Goal: Find specific page/section: Find specific page/section

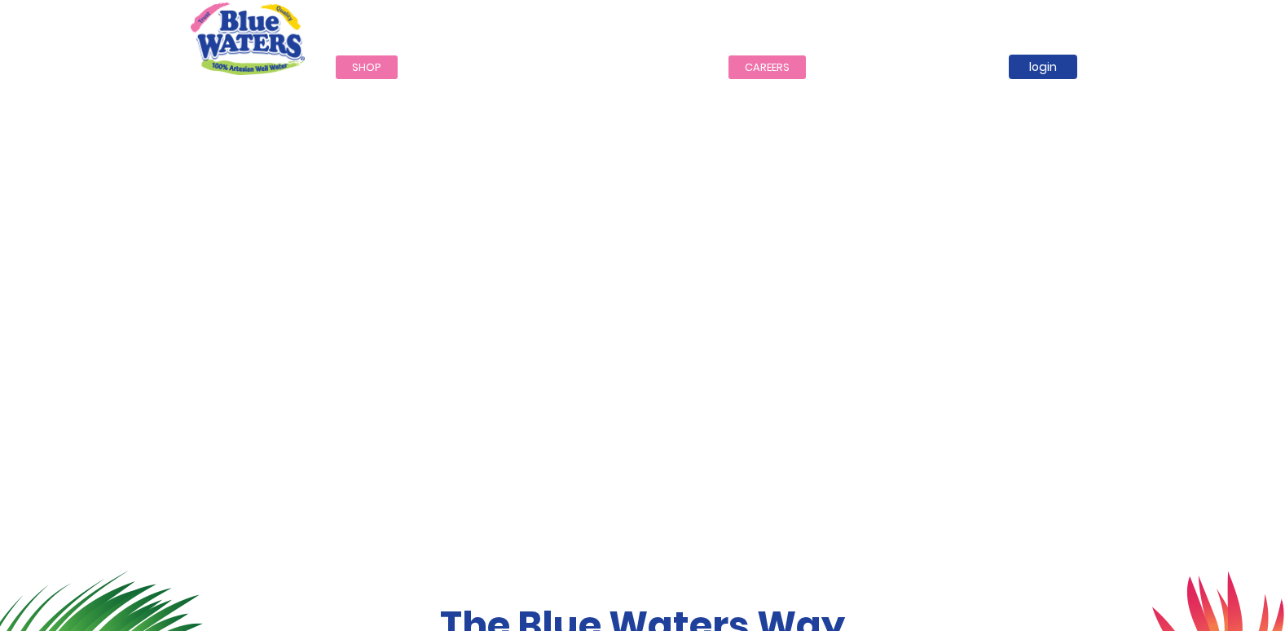
click at [763, 63] on link "careers" at bounding box center [766, 67] width 77 height 24
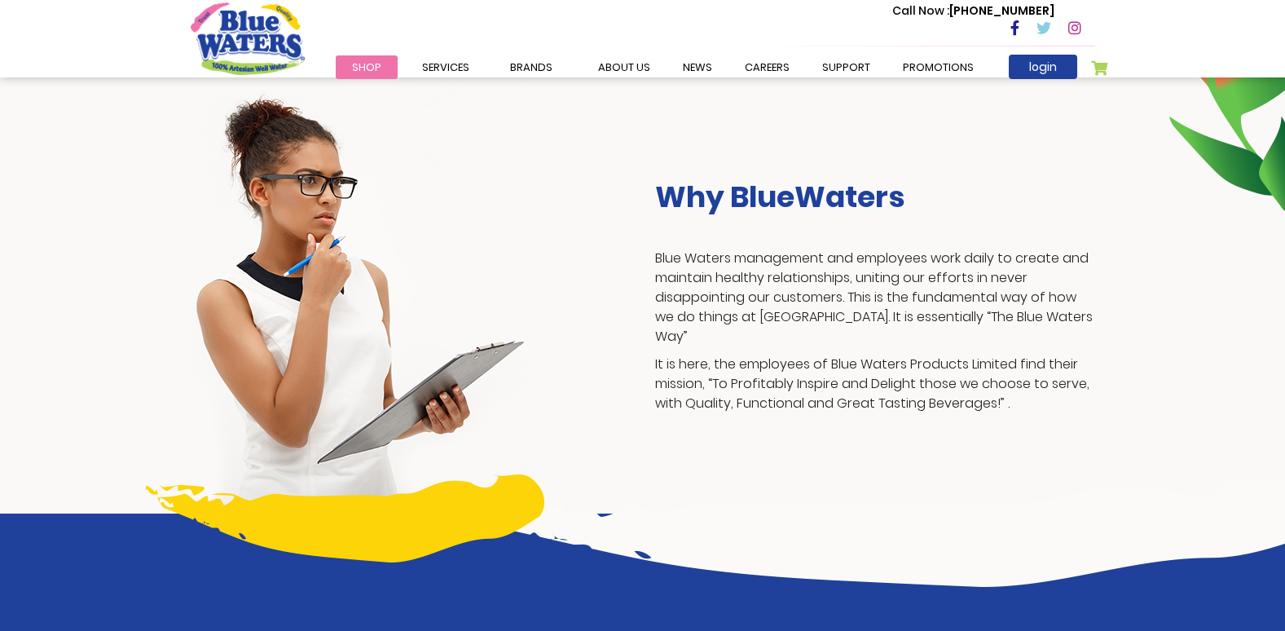
scroll to position [326, 0]
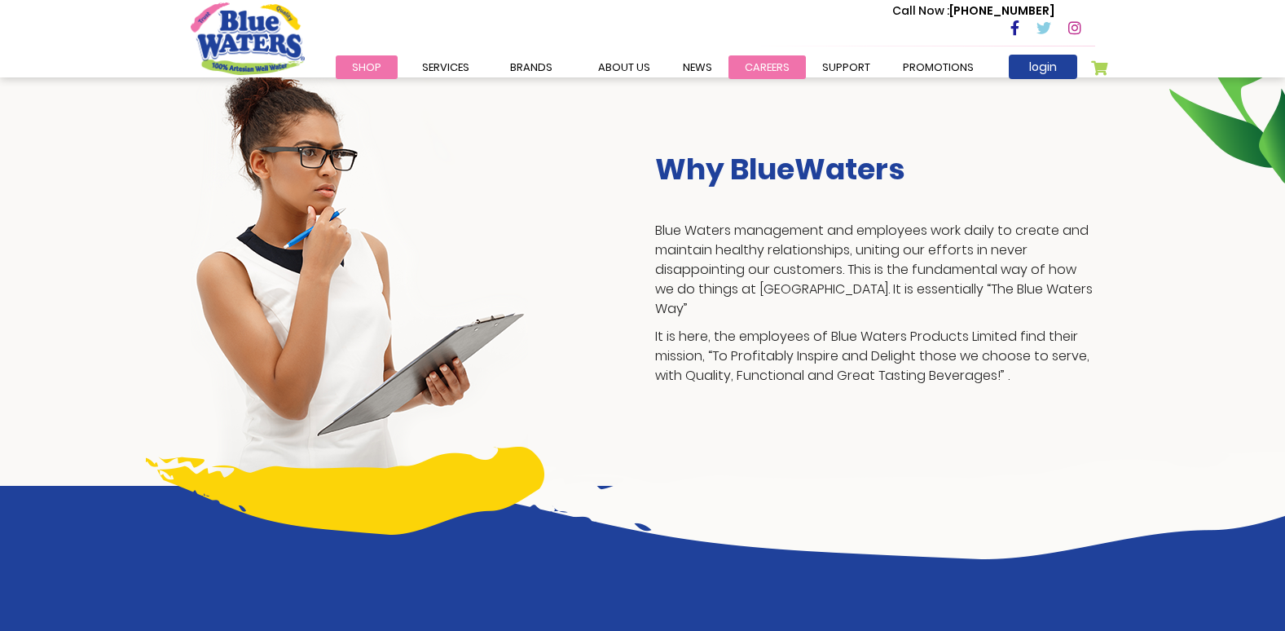
click at [759, 64] on link "careers" at bounding box center [766, 67] width 77 height 24
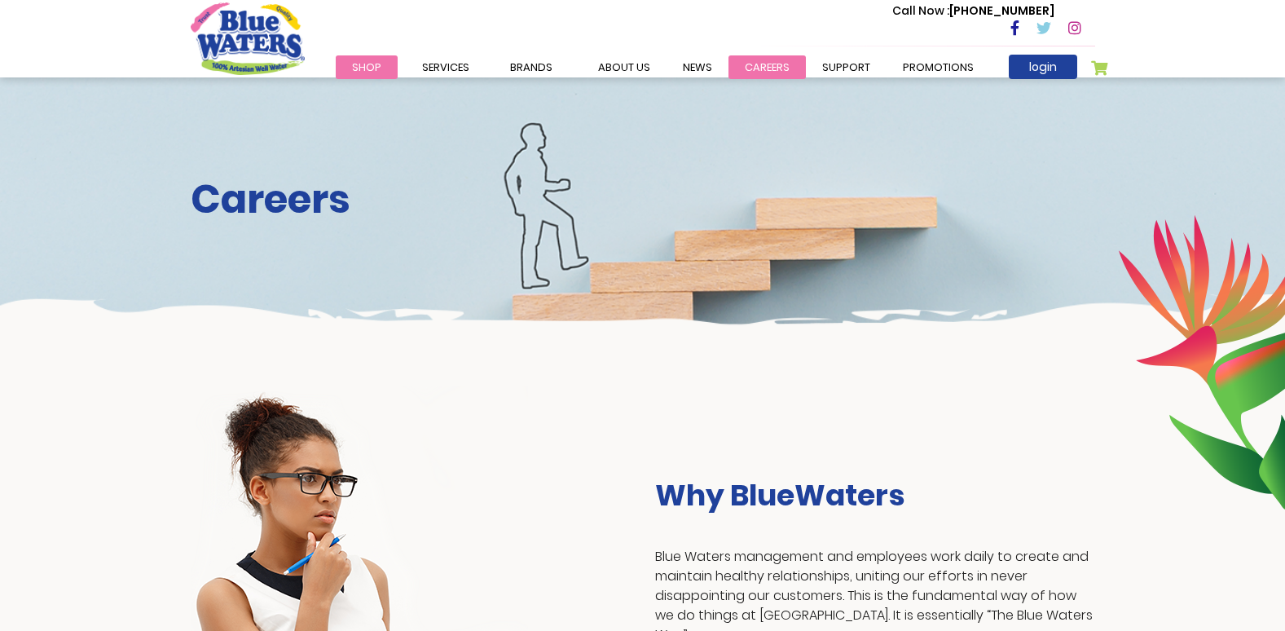
click at [743, 66] on link "careers" at bounding box center [766, 67] width 77 height 24
